Goal: Task Accomplishment & Management: Use online tool/utility

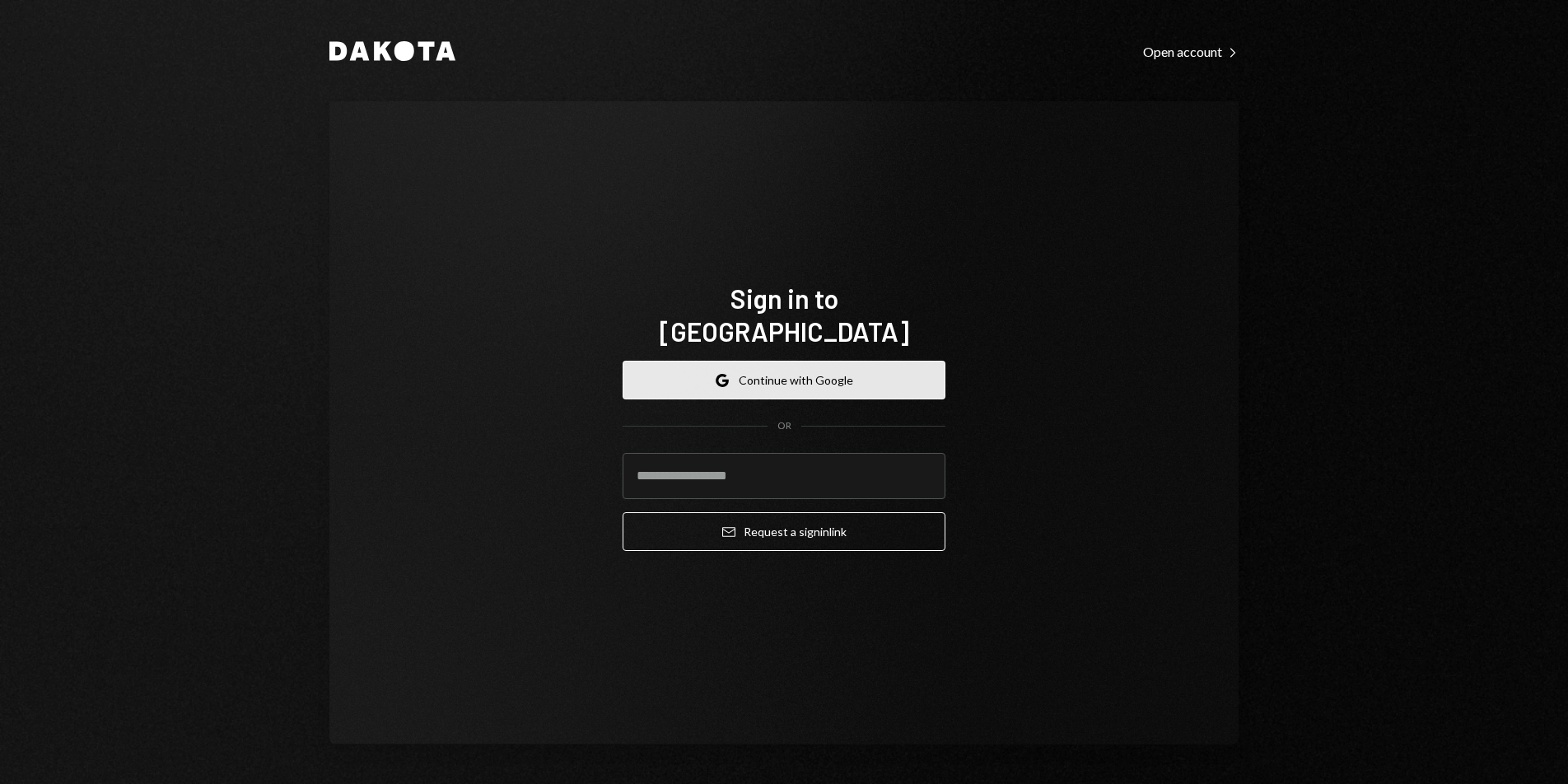
click at [830, 361] on button "Google Continue with Google" at bounding box center [784, 380] width 322 height 38
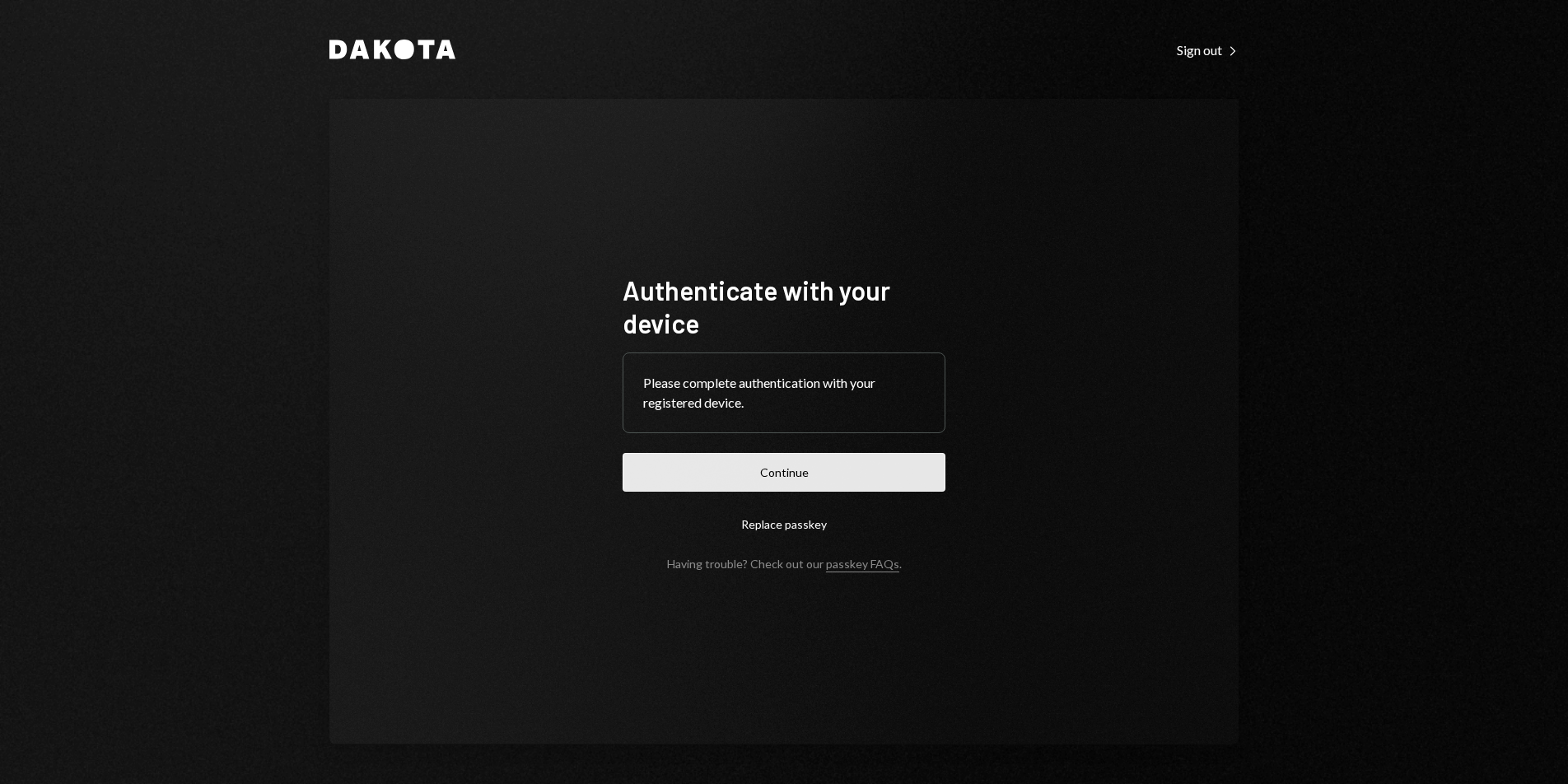
drag, startPoint x: 761, startPoint y: 450, endPoint x: 763, endPoint y: 462, distance: 12.2
click at [761, 451] on form "Authenticate with your device Please complete authentication with your register…" at bounding box center [784, 422] width 322 height 297
click at [763, 462] on button "Continue" at bounding box center [784, 473] width 322 height 38
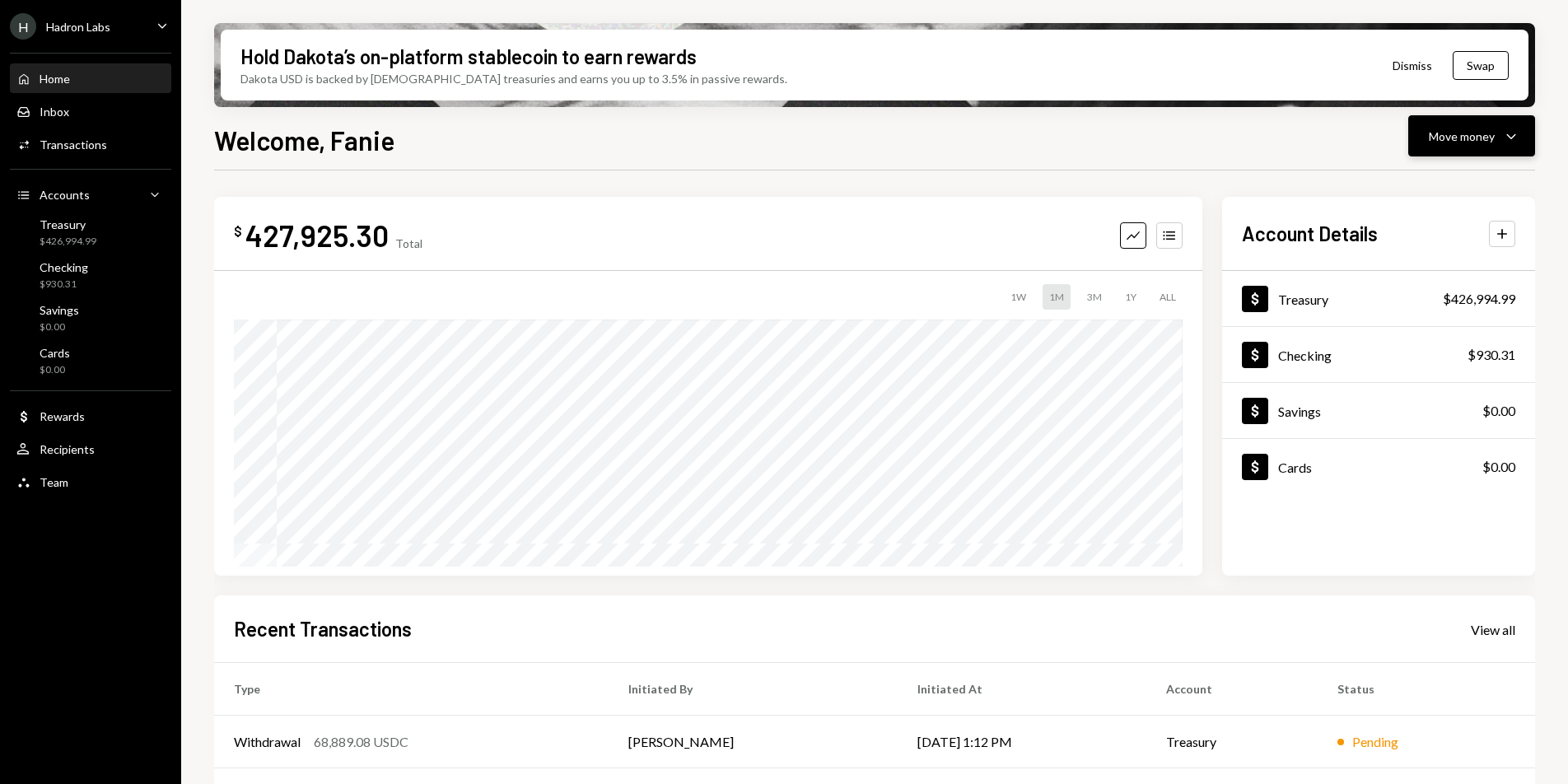
click at [1459, 141] on div "Move money" at bounding box center [1462, 136] width 66 height 17
click at [1433, 264] on div "Deposit" at bounding box center [1458, 260] width 120 height 17
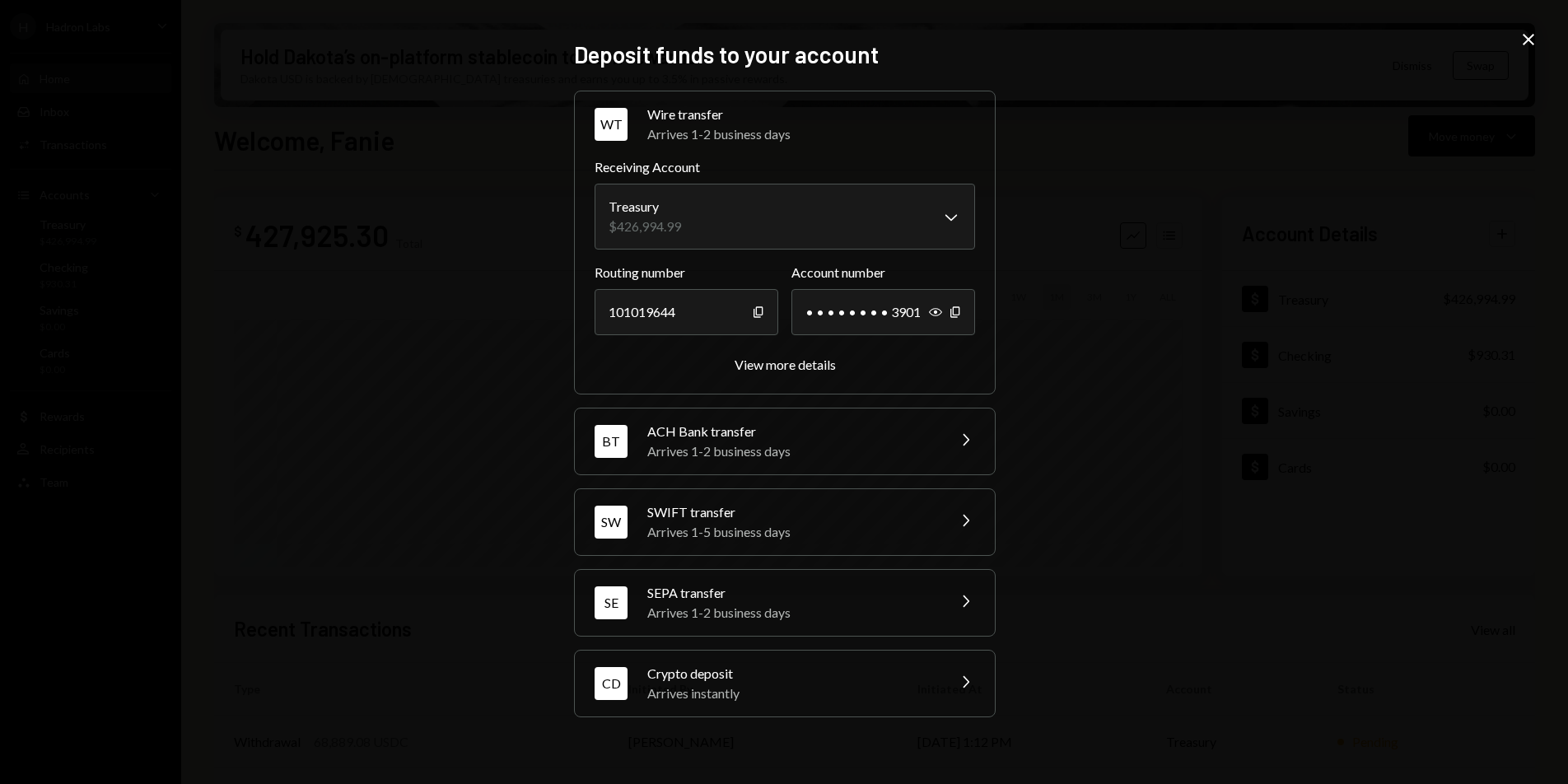
click at [793, 688] on div "Arrives instantly" at bounding box center [791, 693] width 288 height 20
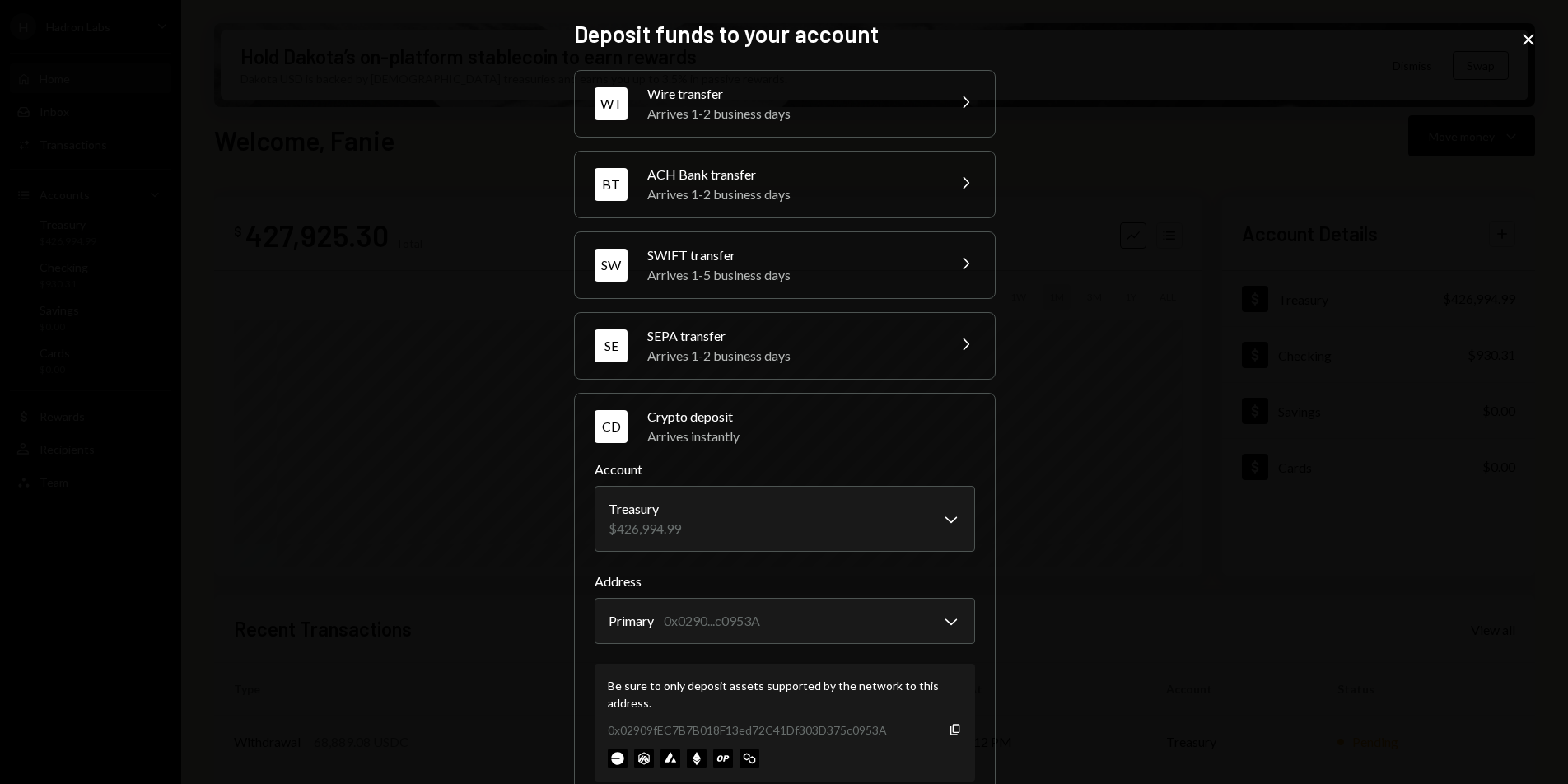
scroll to position [3, 0]
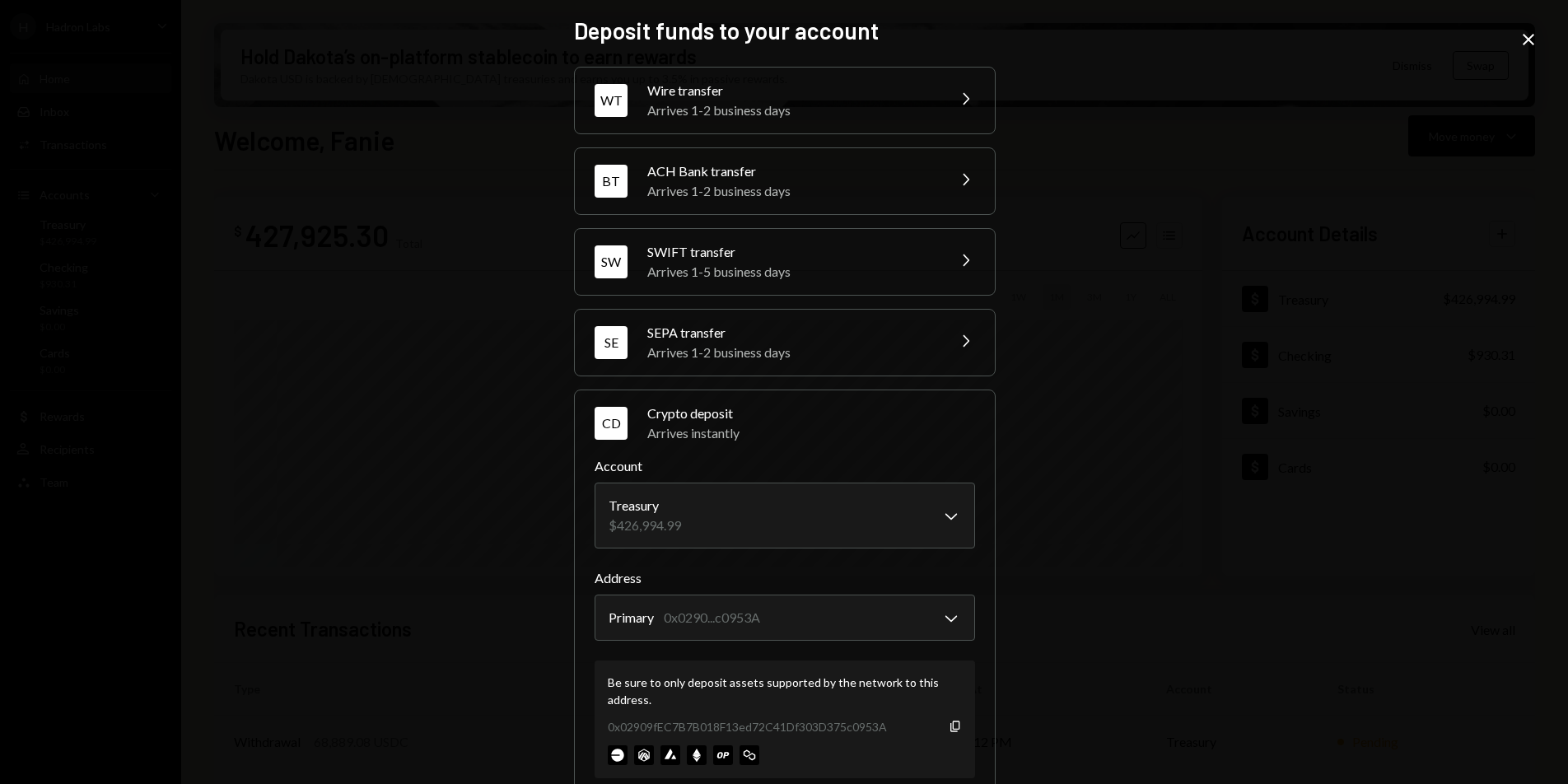
click at [1520, 39] on icon "Close" at bounding box center [1528, 39] width 20 height 20
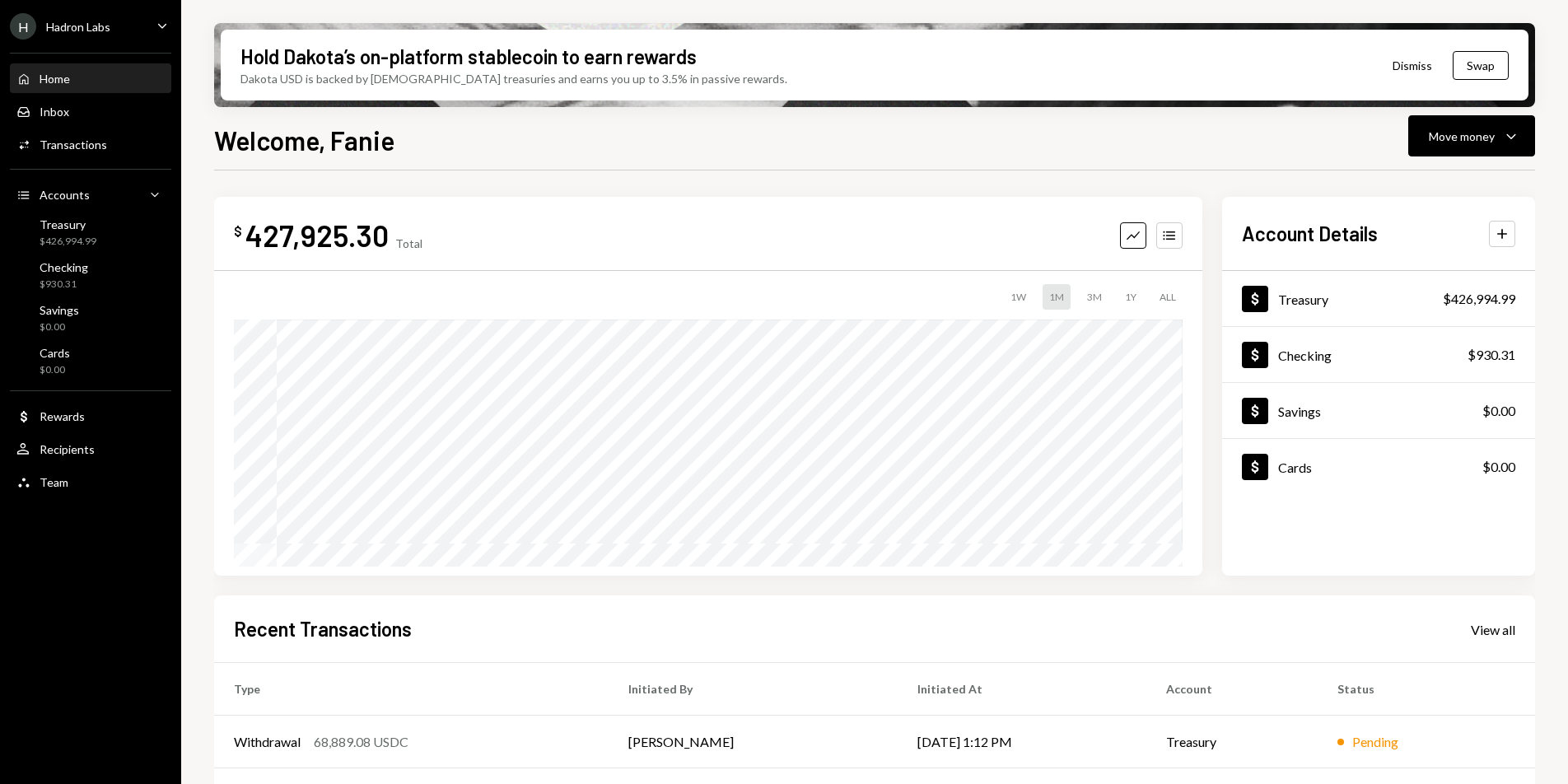
click at [65, 31] on div "Hadron Labs" at bounding box center [78, 27] width 64 height 14
